Goal: Task Accomplishment & Management: Complete application form

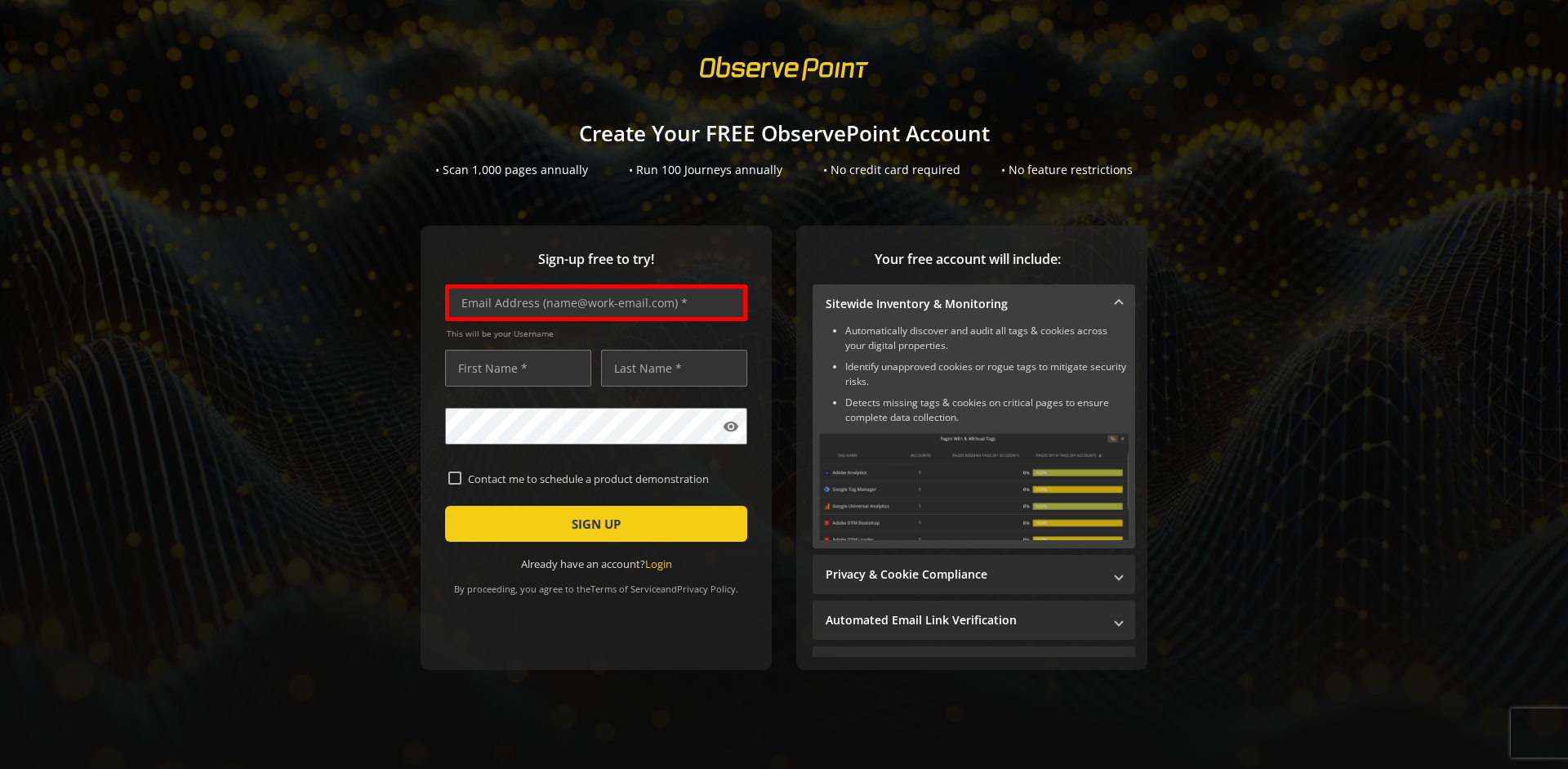
click at [593, 302] on input "text" at bounding box center [596, 303] width 302 height 37
type input "[EMAIL_ADDRESS][DOMAIN_NAME]"
click at [514, 367] on input "text" at bounding box center [518, 368] width 146 height 37
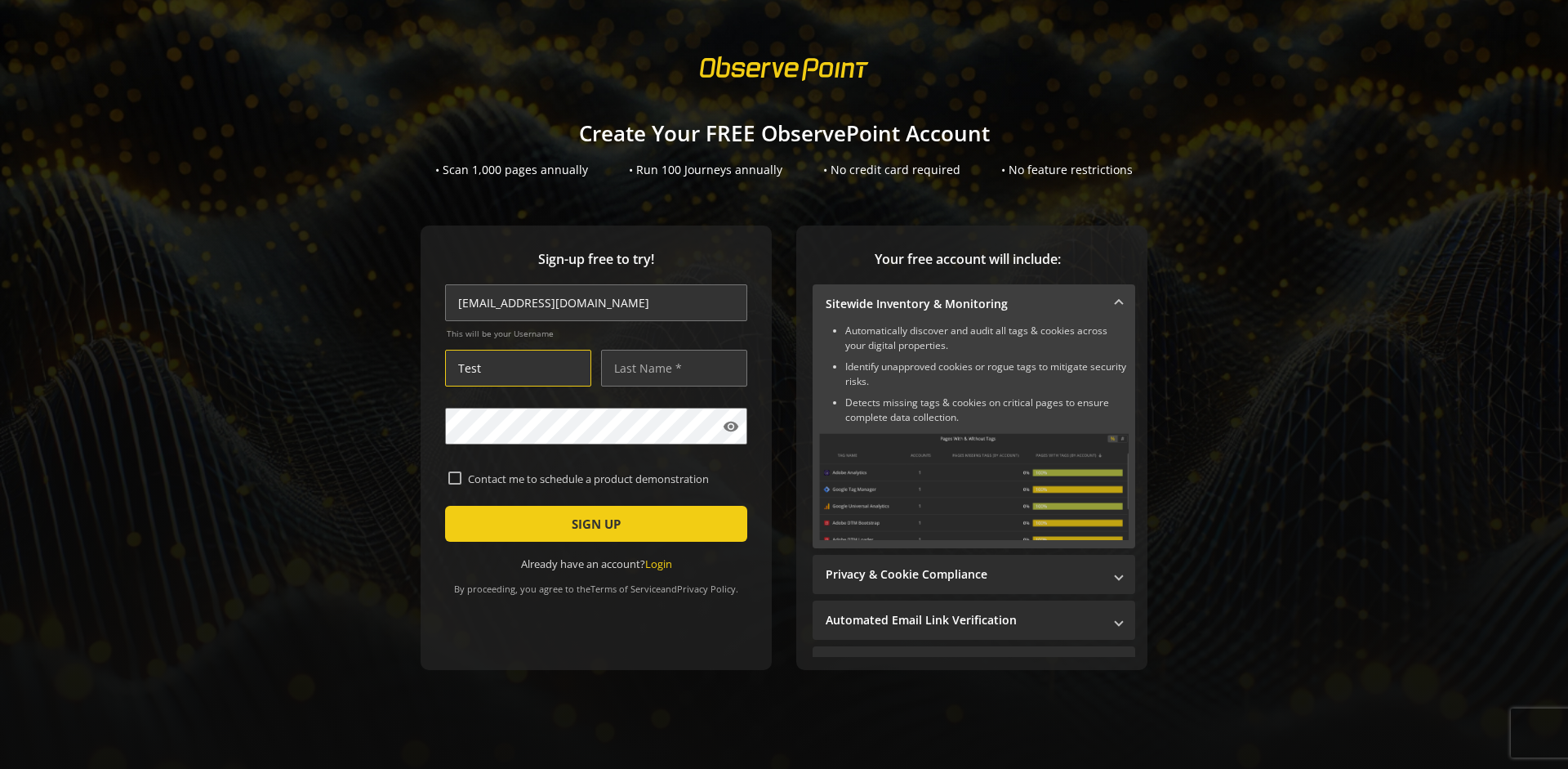
type input "Test"
click at [669, 367] on input "text" at bounding box center [674, 368] width 146 height 37
type input "Test"
click at [593, 523] on span "SIGN UP" at bounding box center [596, 523] width 49 height 29
